Goal: Task Accomplishment & Management: Manage account settings

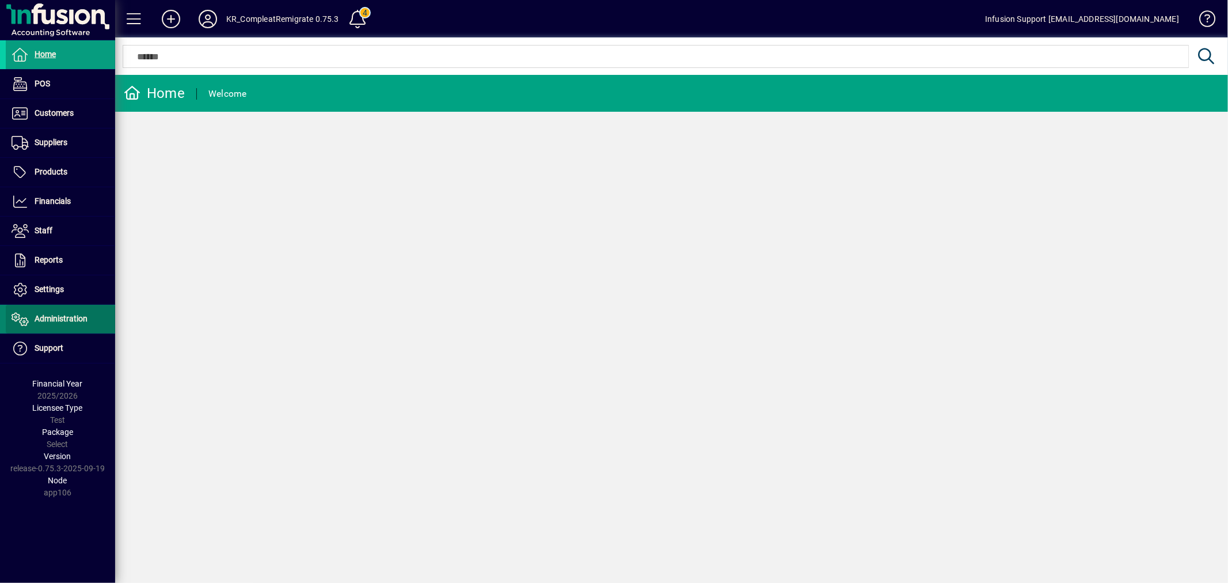
click at [62, 316] on span "Administration" at bounding box center [61, 318] width 53 height 9
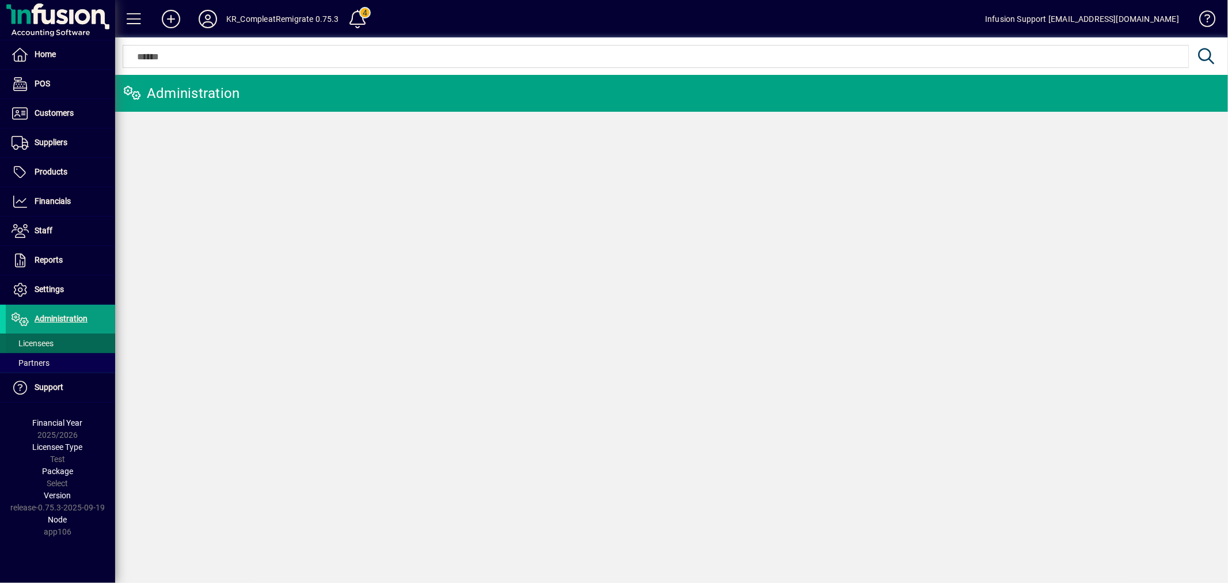
click at [54, 343] on span "Licensees" at bounding box center [30, 343] width 48 height 12
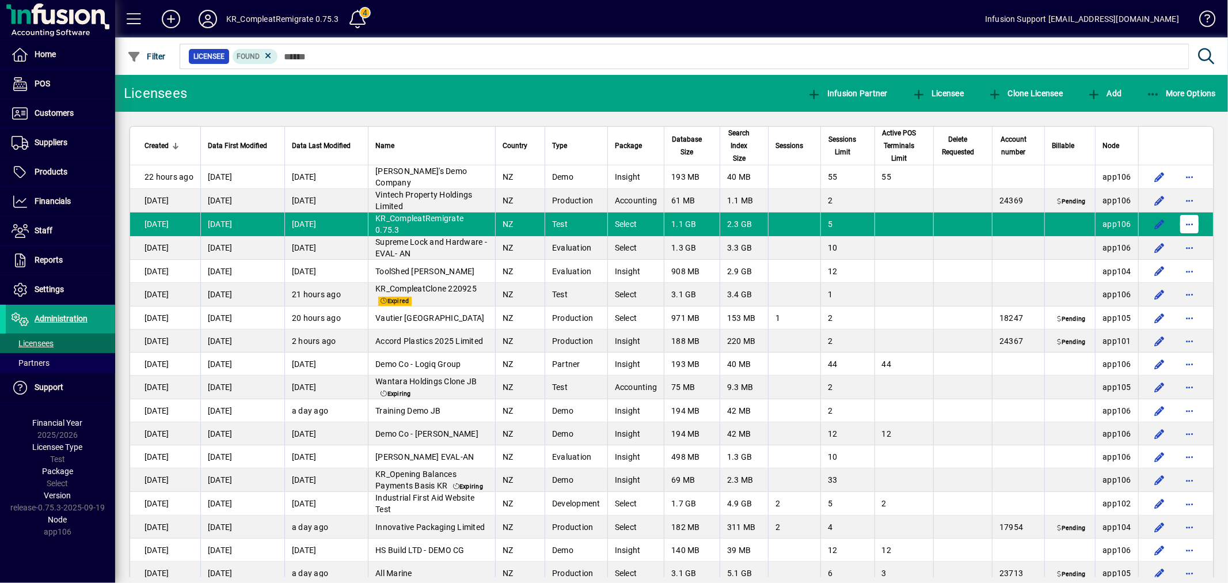
click at [1182, 234] on span "button" at bounding box center [1190, 224] width 28 height 28
click at [1152, 255] on span "Request licensee be deleted" at bounding box center [1121, 261] width 120 height 14
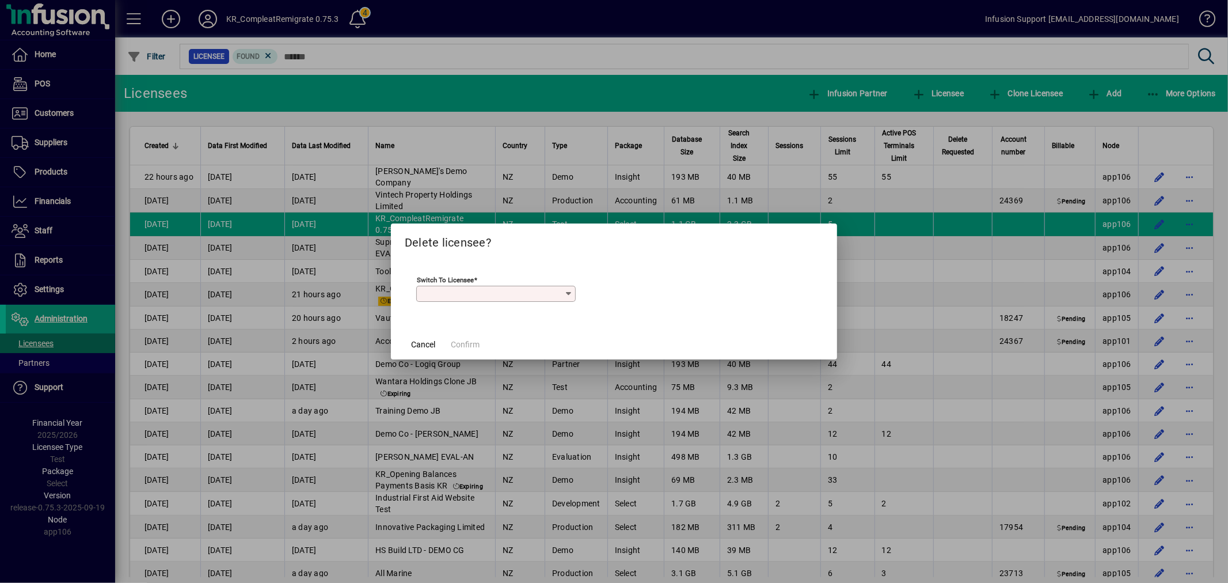
click at [566, 291] on icon at bounding box center [568, 293] width 9 height 9
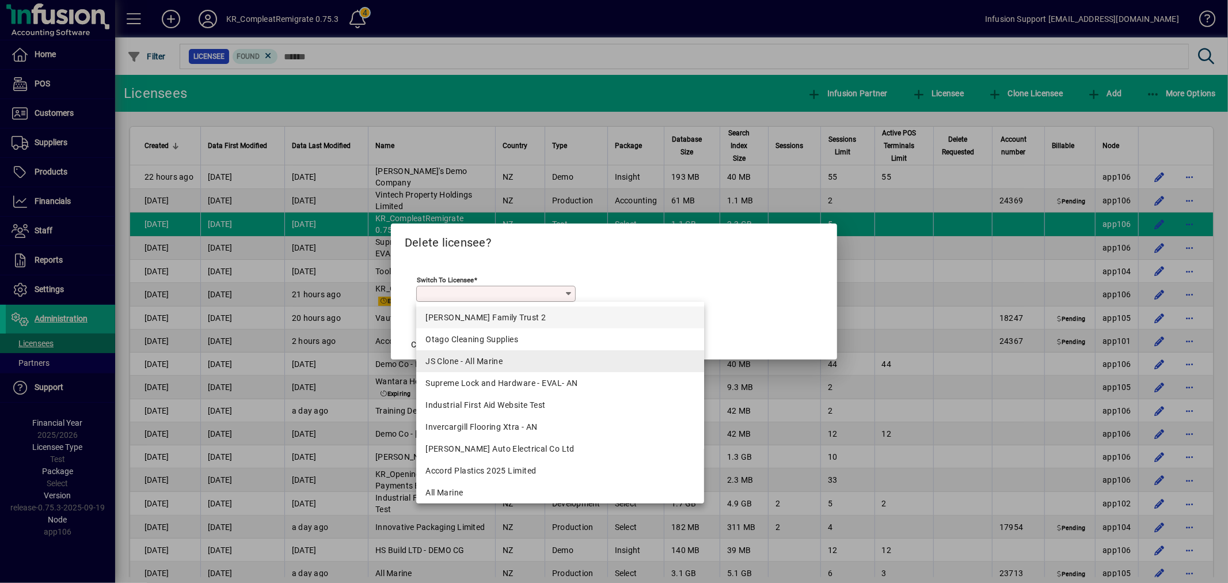
click at [474, 356] on div "JS Clone - All Marine" at bounding box center [560, 361] width 269 height 12
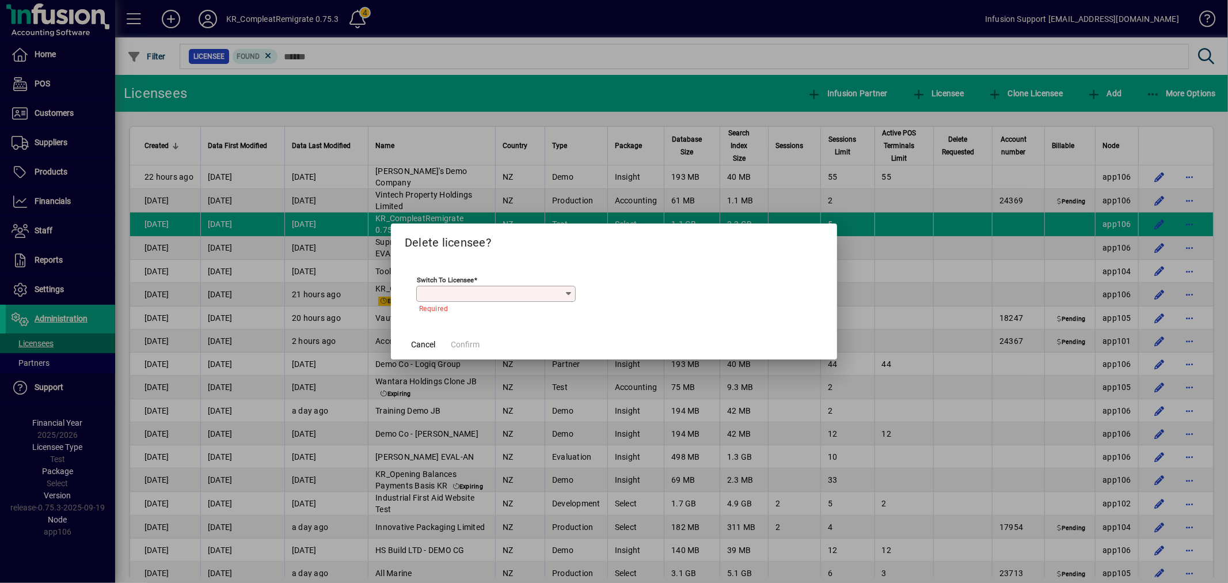
type input "**********"
click at [468, 344] on span "Confirm" at bounding box center [465, 345] width 29 height 12
